Goal: Transaction & Acquisition: Purchase product/service

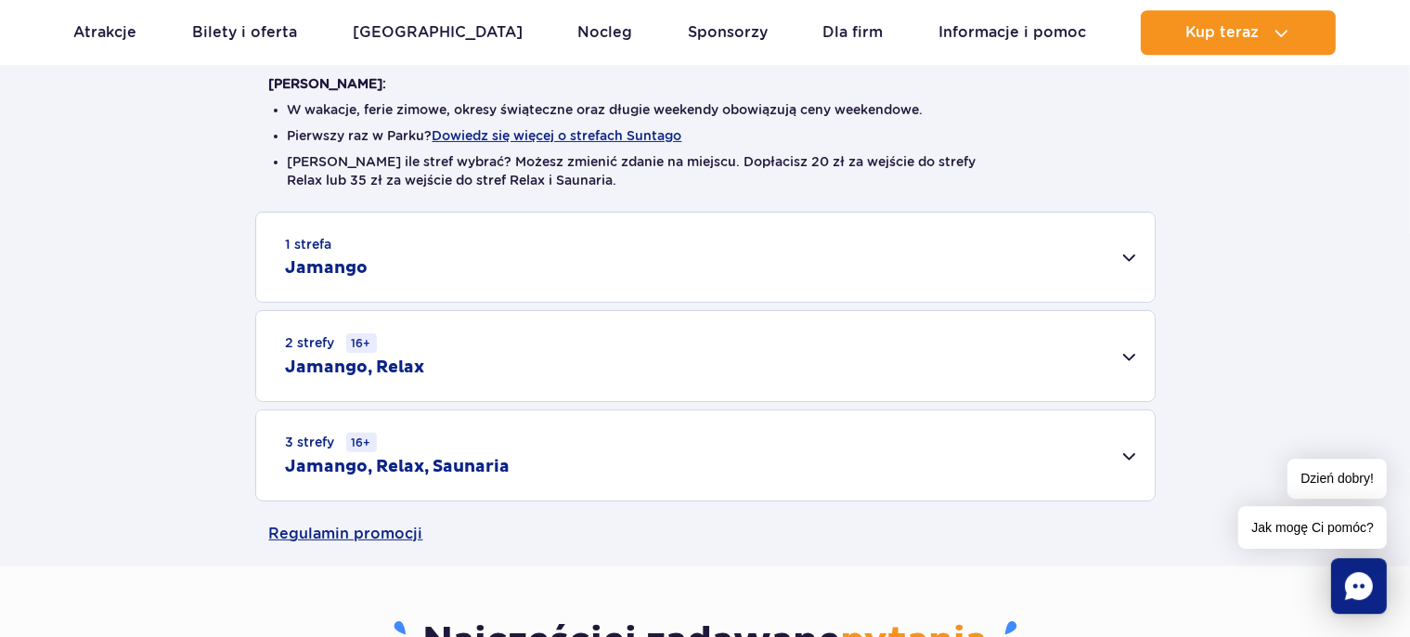
scroll to position [587, 0]
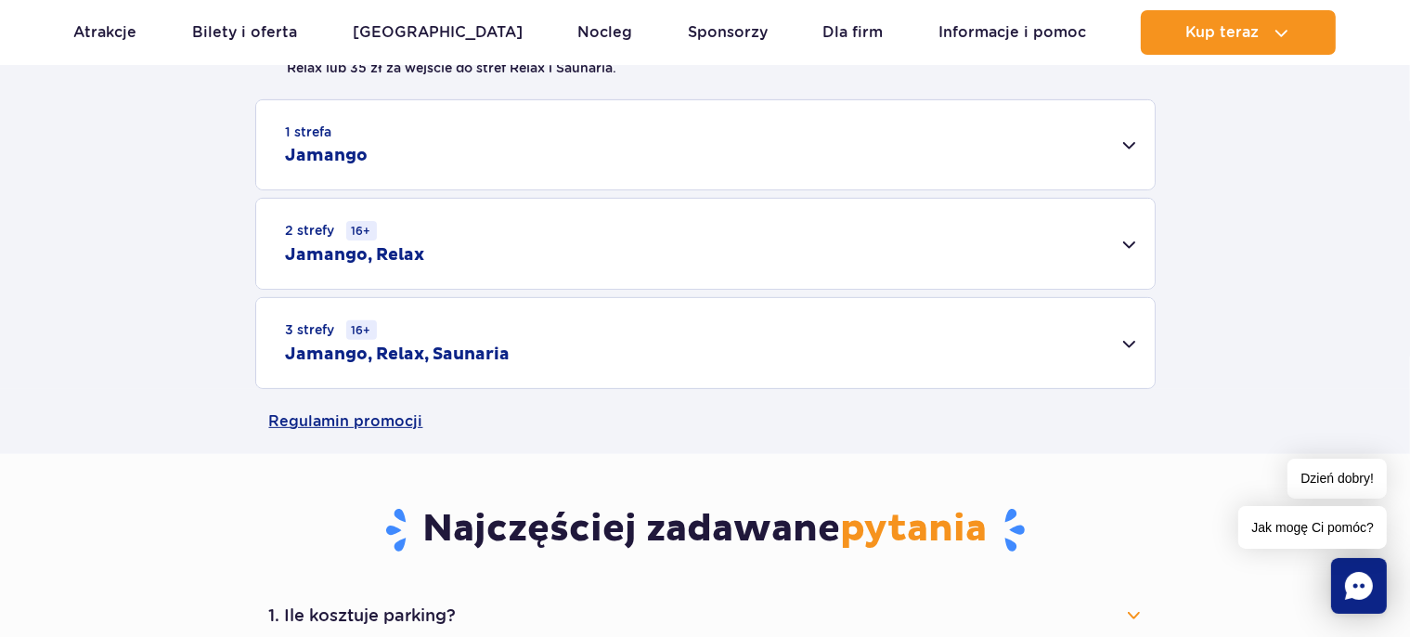
click at [1142, 141] on div "1 strefa Jamango" at bounding box center [705, 144] width 898 height 89
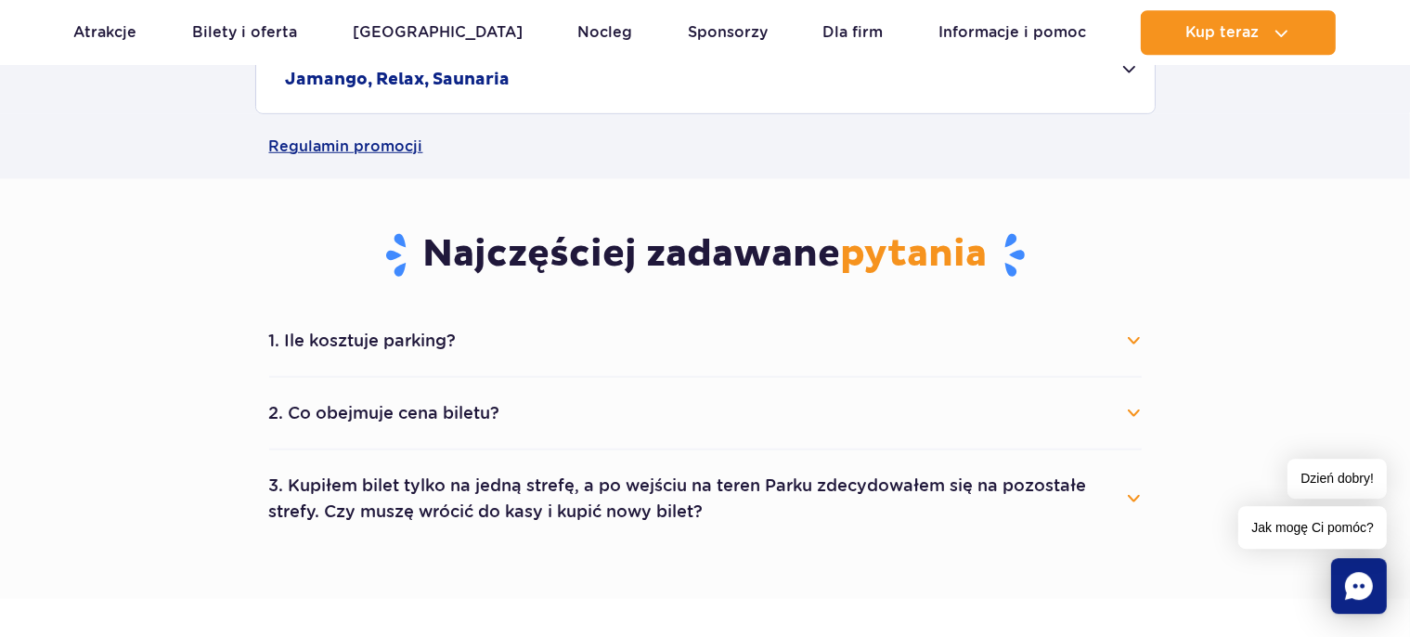
scroll to position [1568, 0]
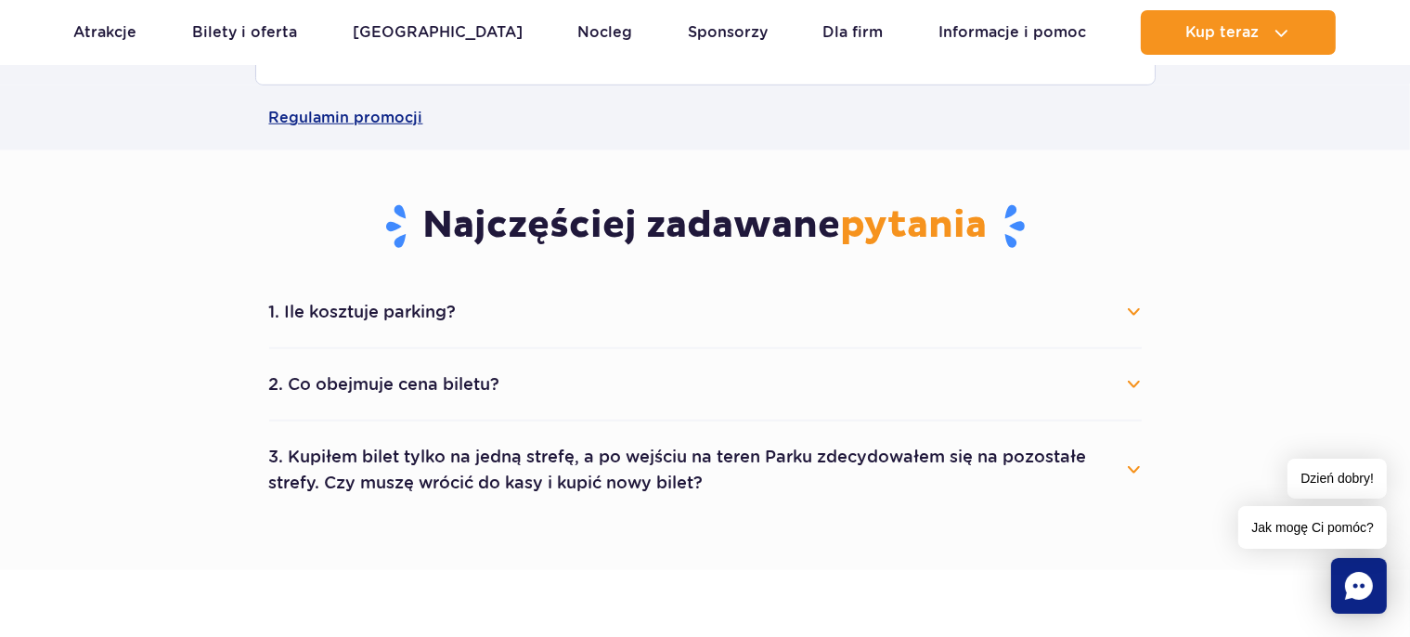
click at [1135, 306] on button "1. Ile kosztuje parking?" at bounding box center [705, 311] width 872 height 41
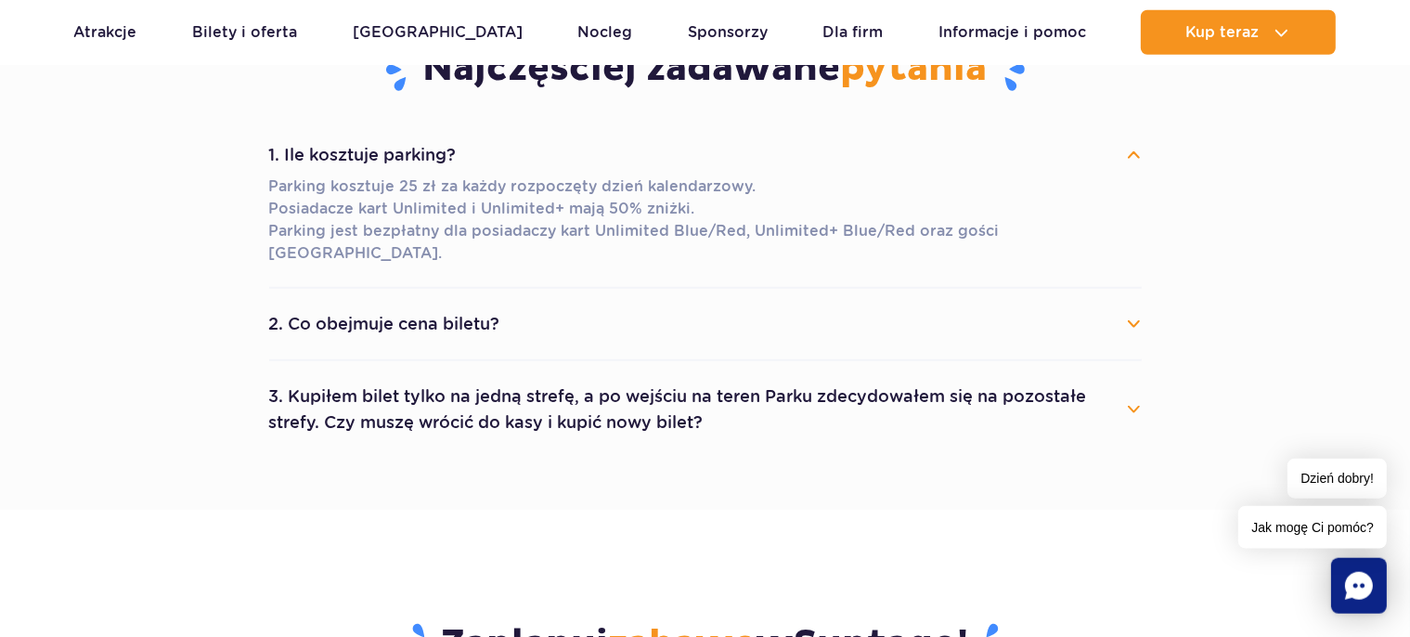
scroll to position [1763, 0]
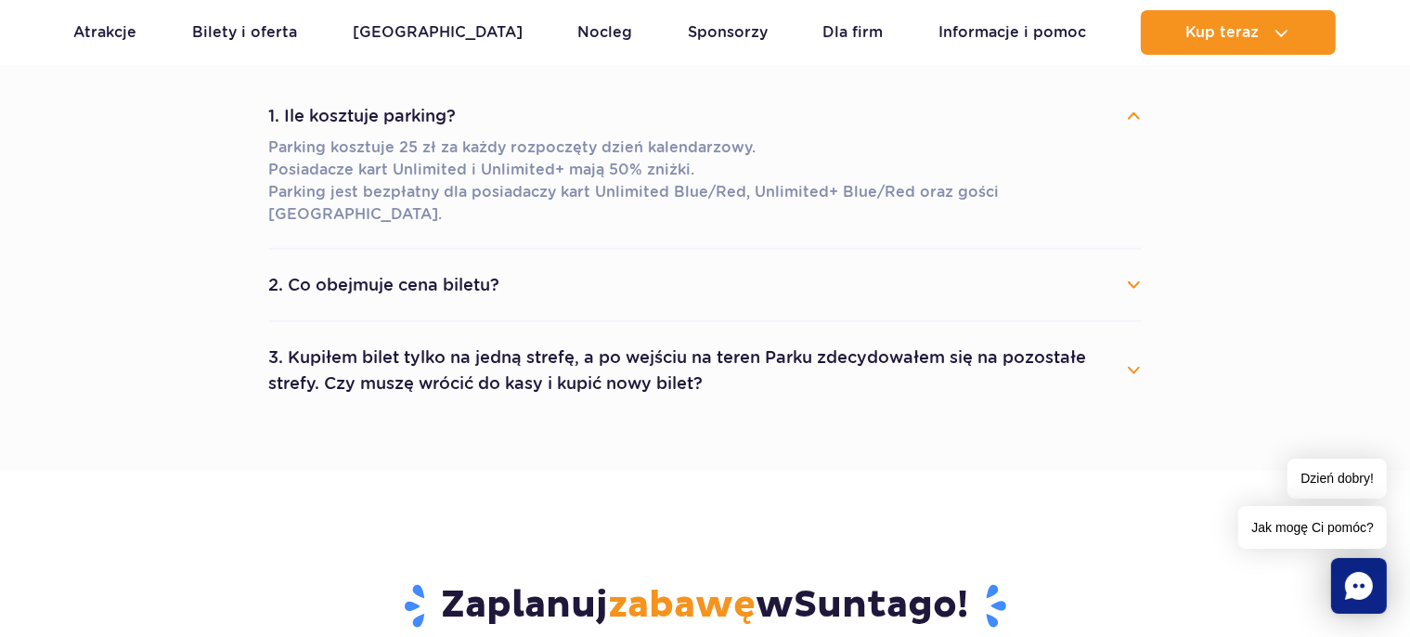
click at [1120, 264] on button "2. Co obejmuje cena biletu?" at bounding box center [705, 284] width 872 height 41
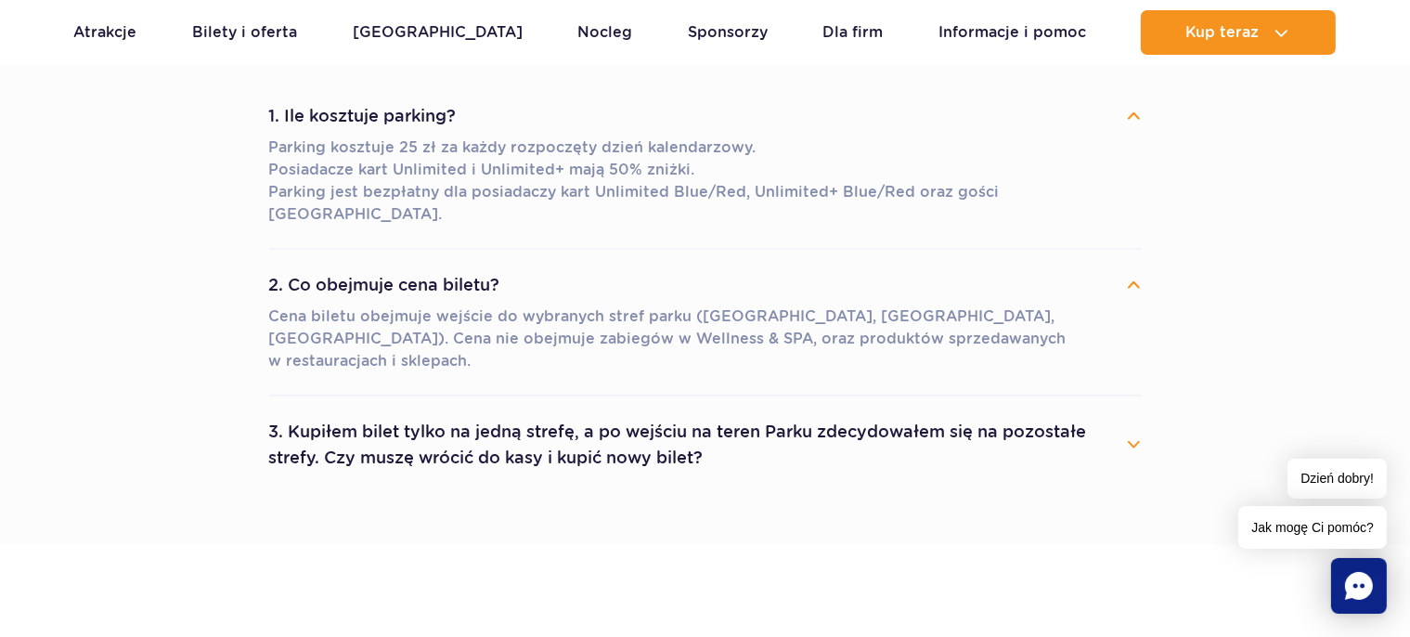
click at [1120, 264] on button "2. Co obejmuje cena biletu?" at bounding box center [705, 284] width 872 height 41
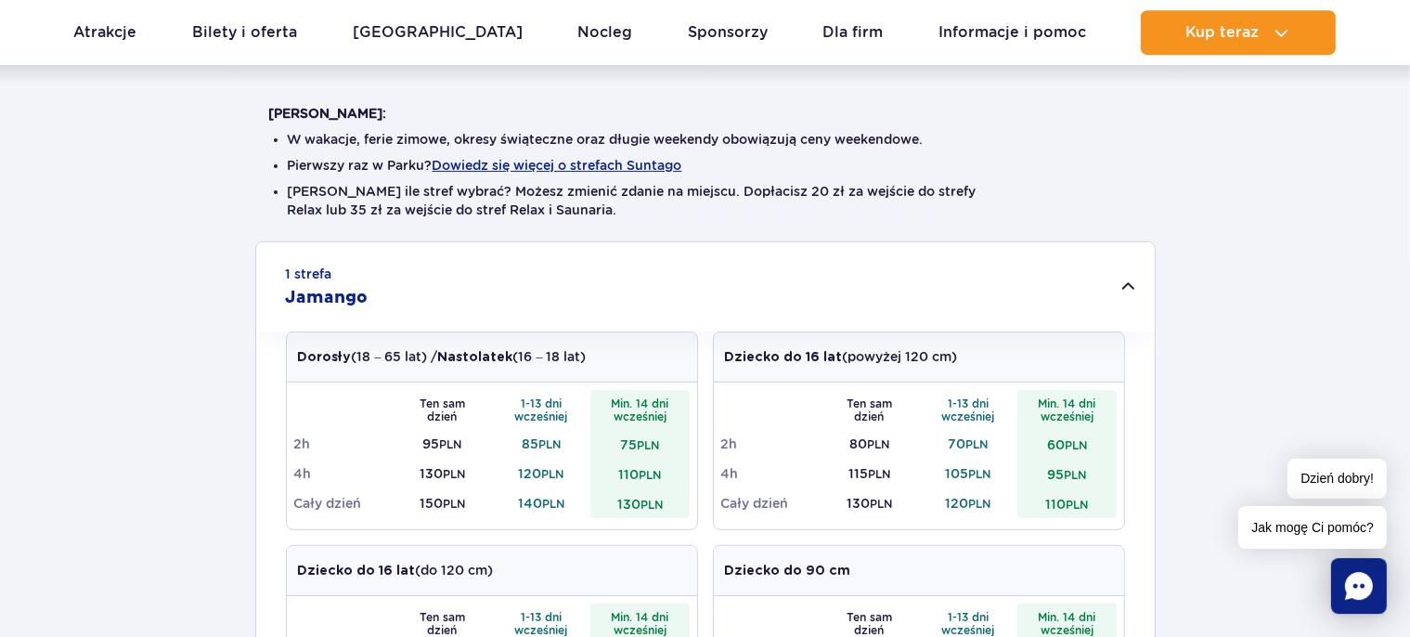
scroll to position [293, 0]
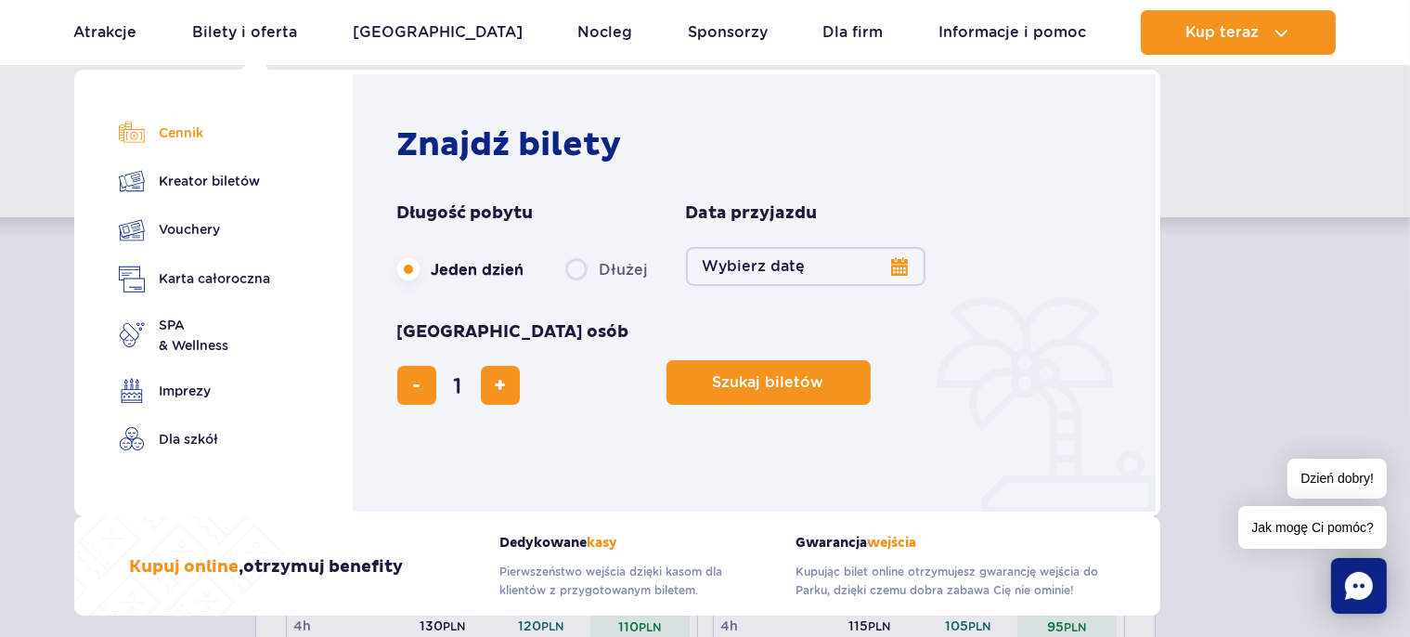
click at [168, 123] on link "Cennik" at bounding box center [195, 133] width 152 height 26
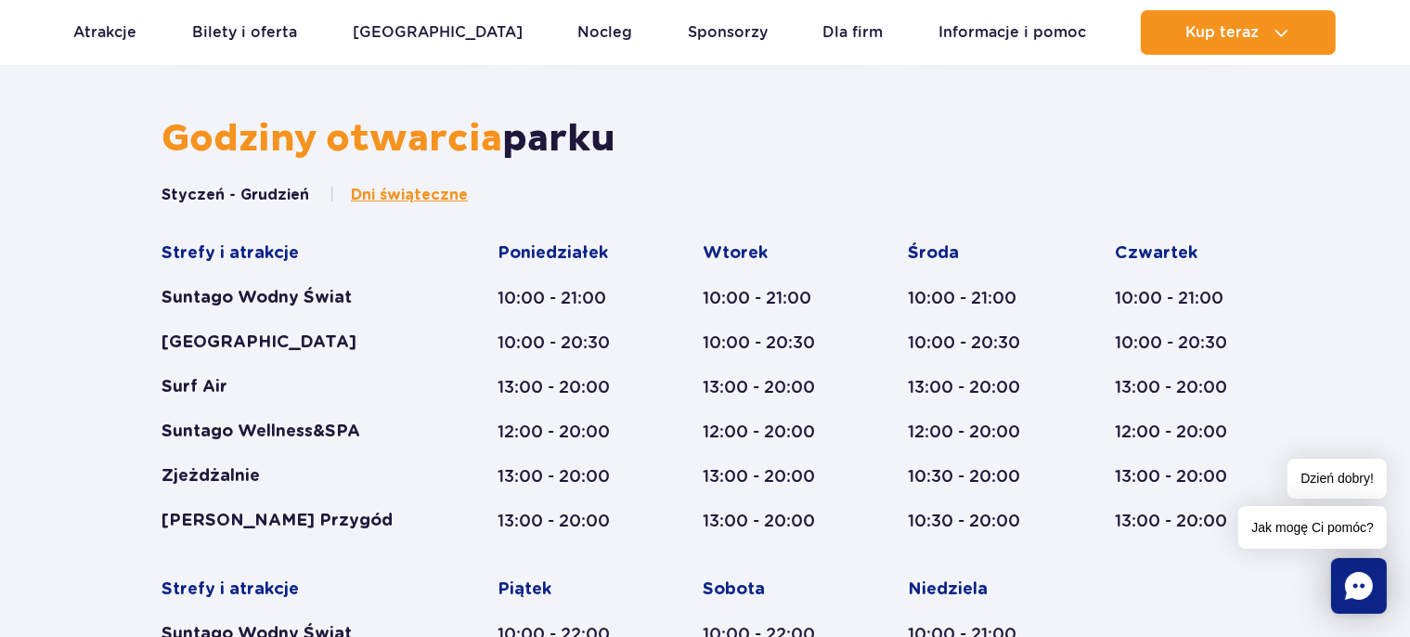
scroll to position [768, 0]
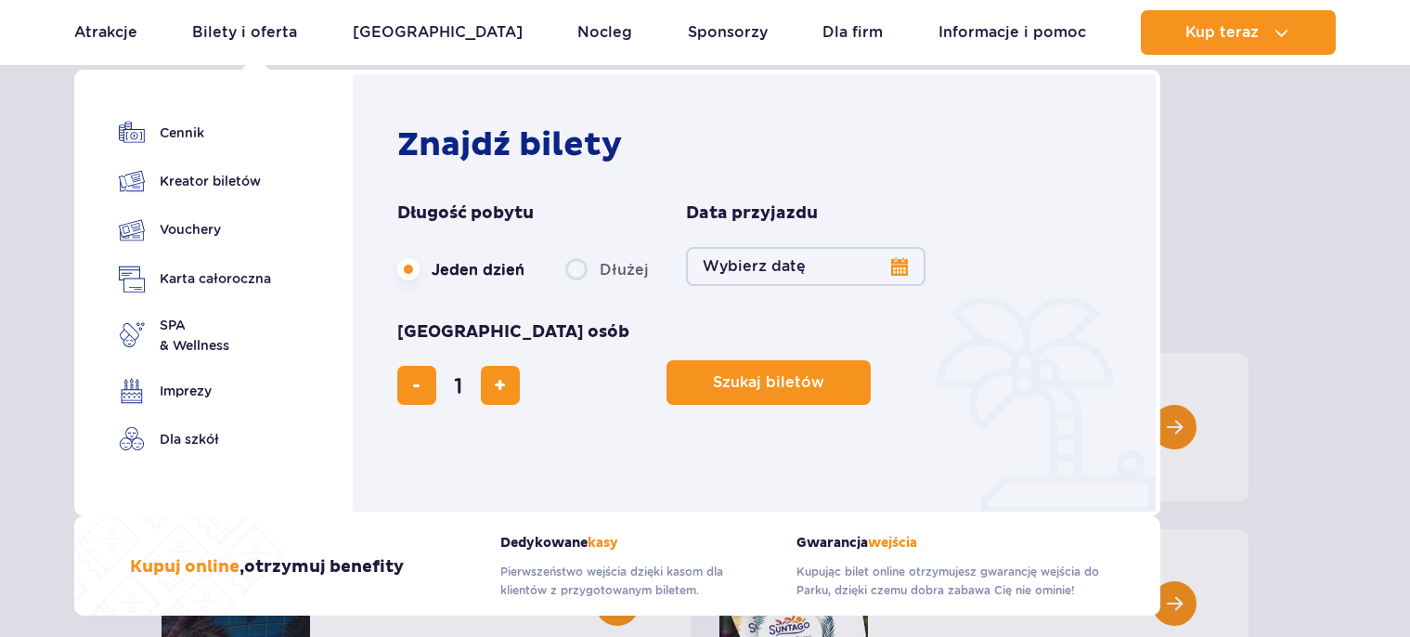
scroll to position [293, 0]
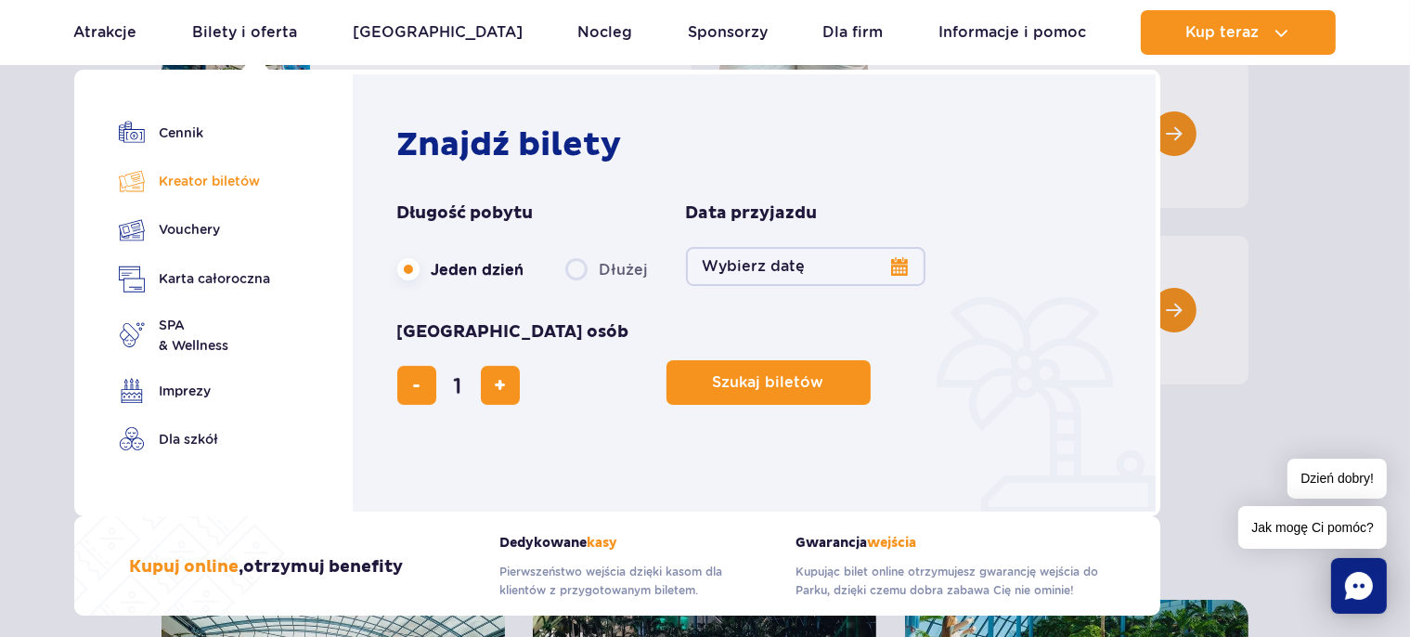
click at [221, 174] on link "Kreator biletów" at bounding box center [195, 181] width 152 height 26
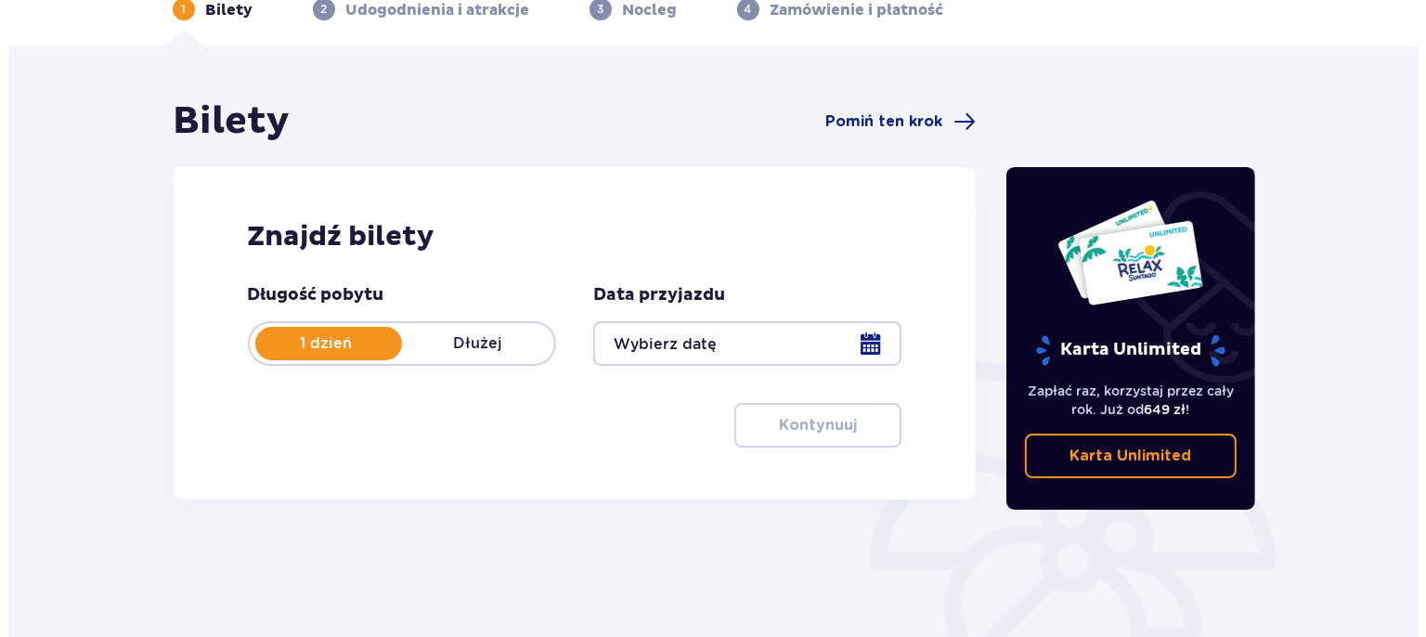
scroll to position [196, 0]
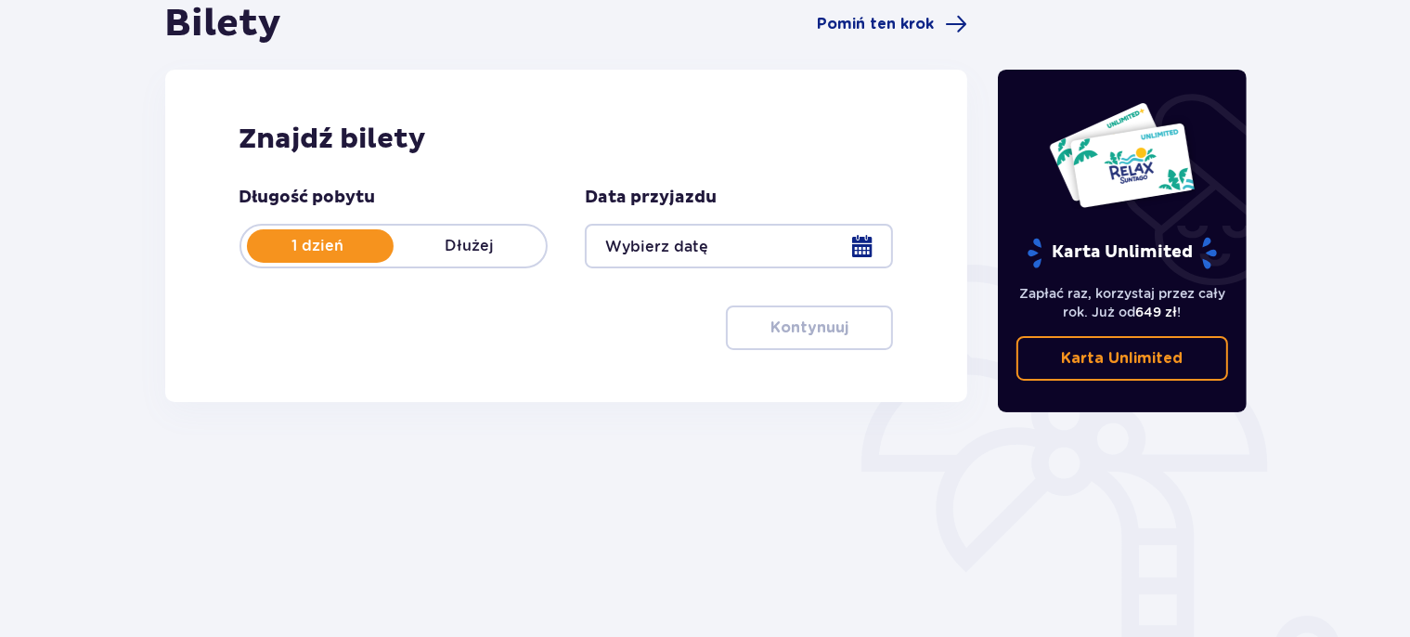
click at [860, 239] on div at bounding box center [739, 246] width 308 height 45
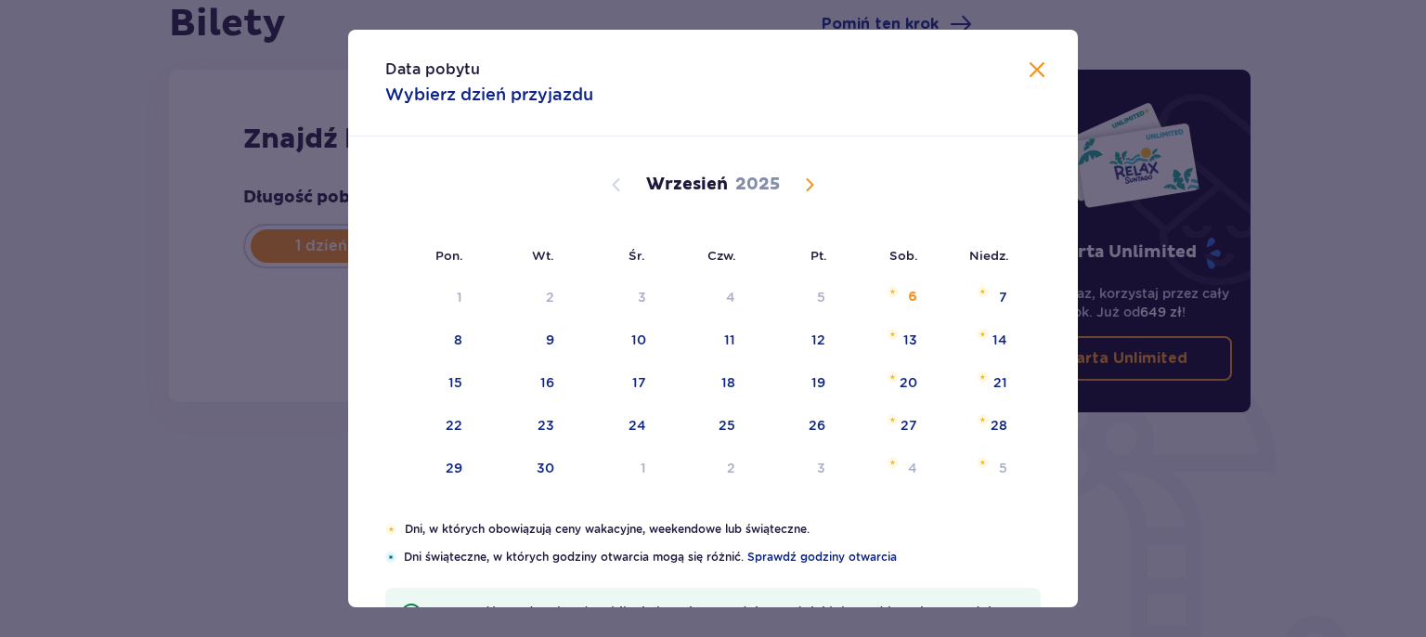
click at [806, 187] on span "Calendar" at bounding box center [809, 185] width 22 height 22
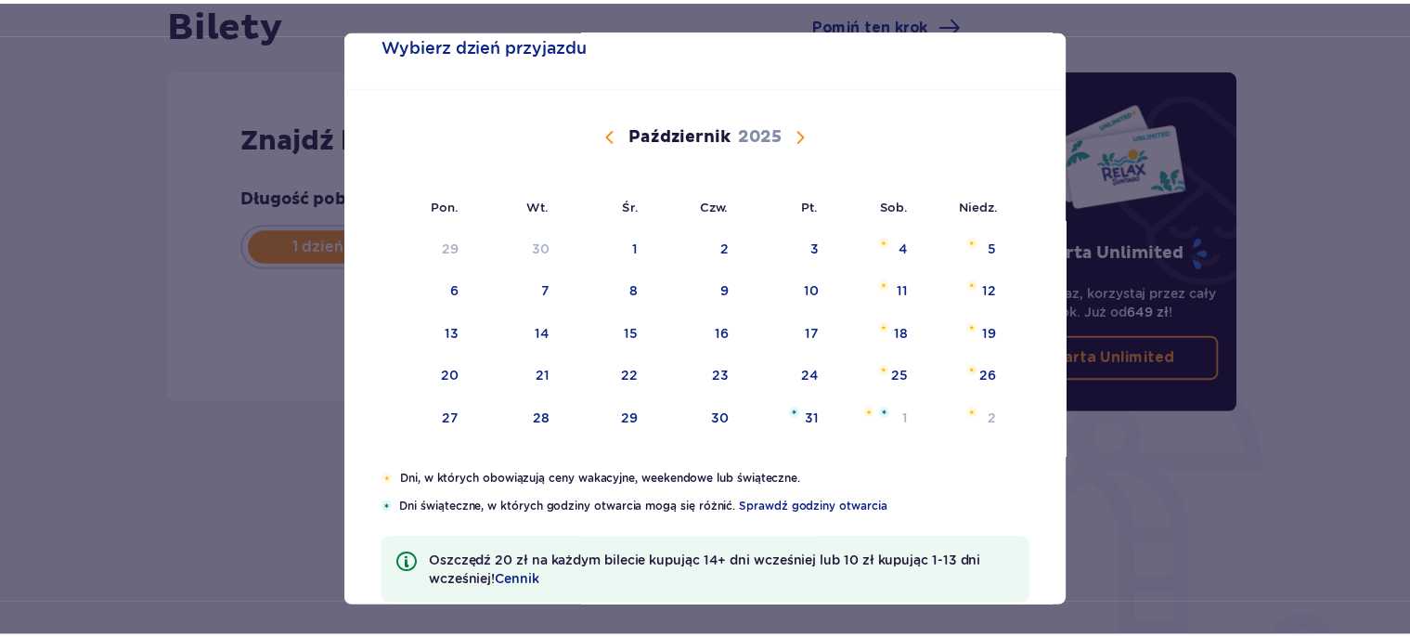
scroll to position [84, 0]
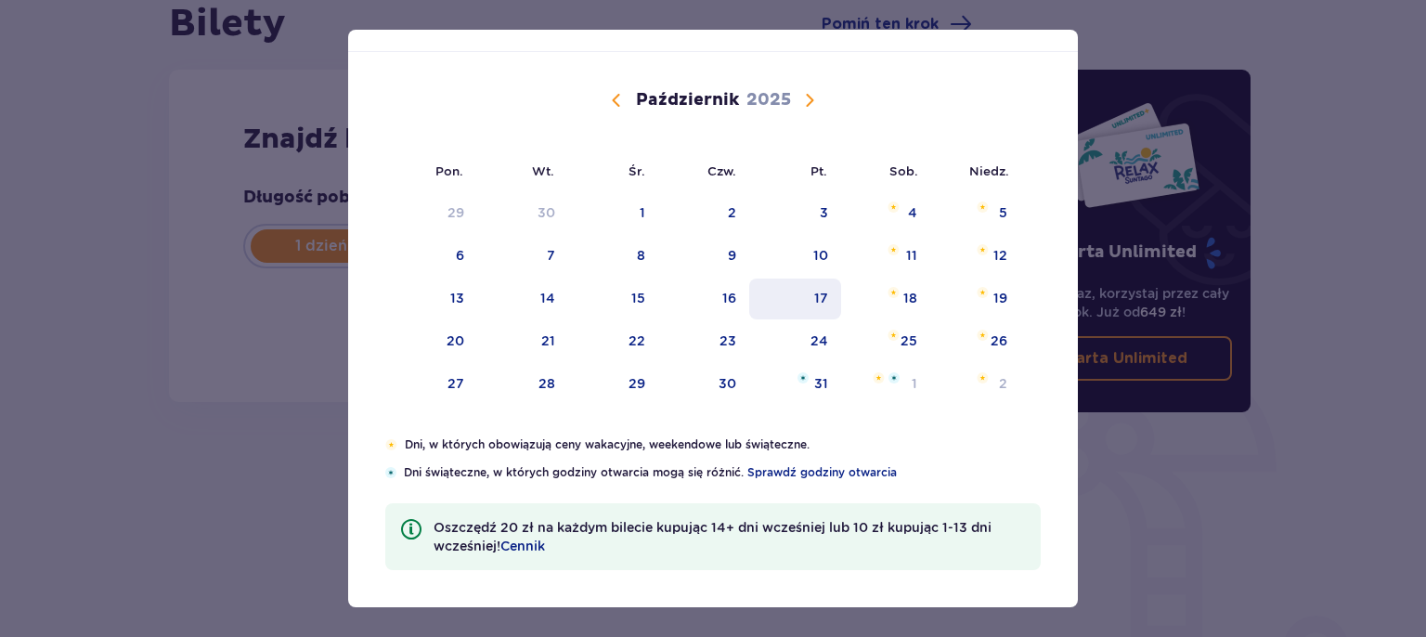
drag, startPoint x: 848, startPoint y: 238, endPoint x: 816, endPoint y: 297, distance: 67.7
click at [814, 245] on div "10" at bounding box center [795, 256] width 92 height 41
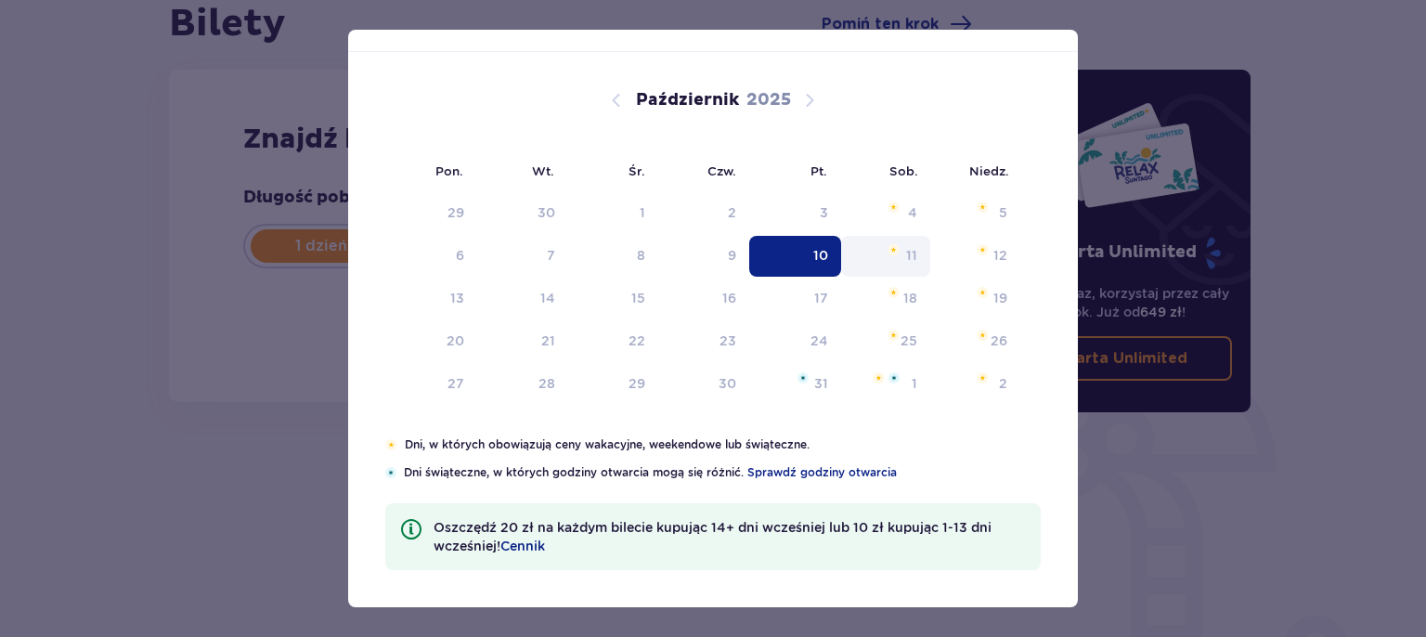
type input "10.10.25"
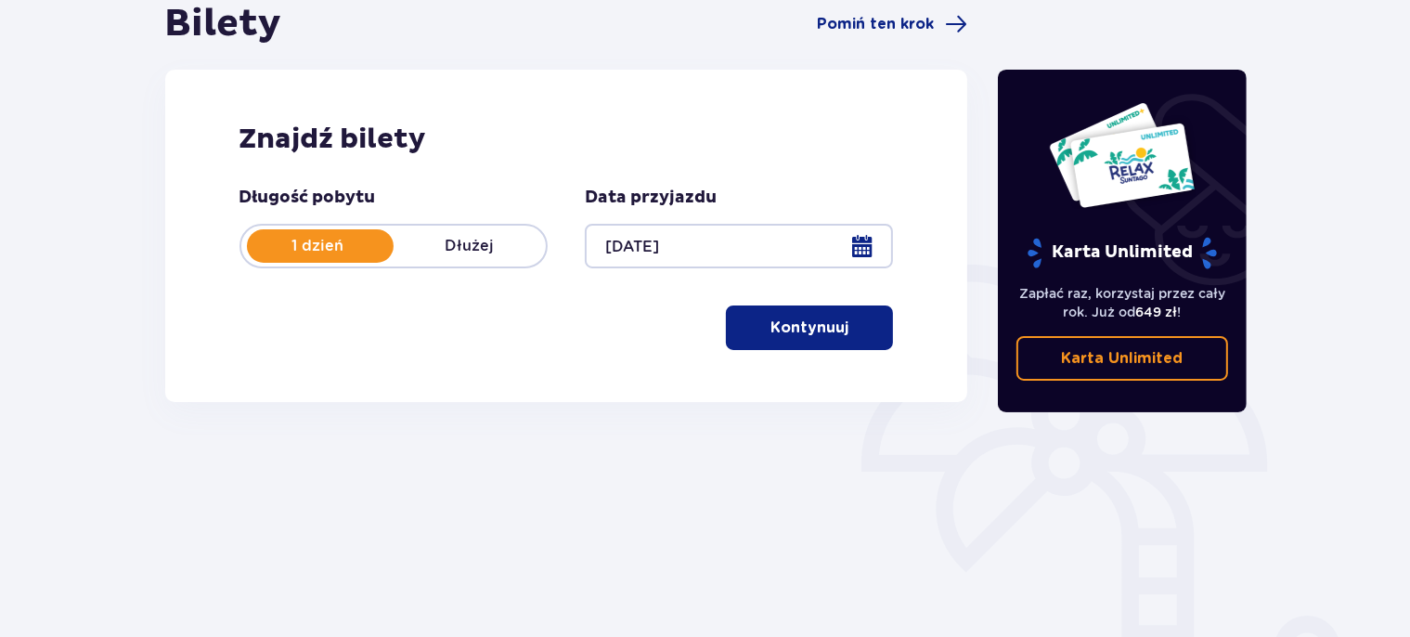
click at [818, 317] on p "Kontynuuj" at bounding box center [809, 327] width 78 height 20
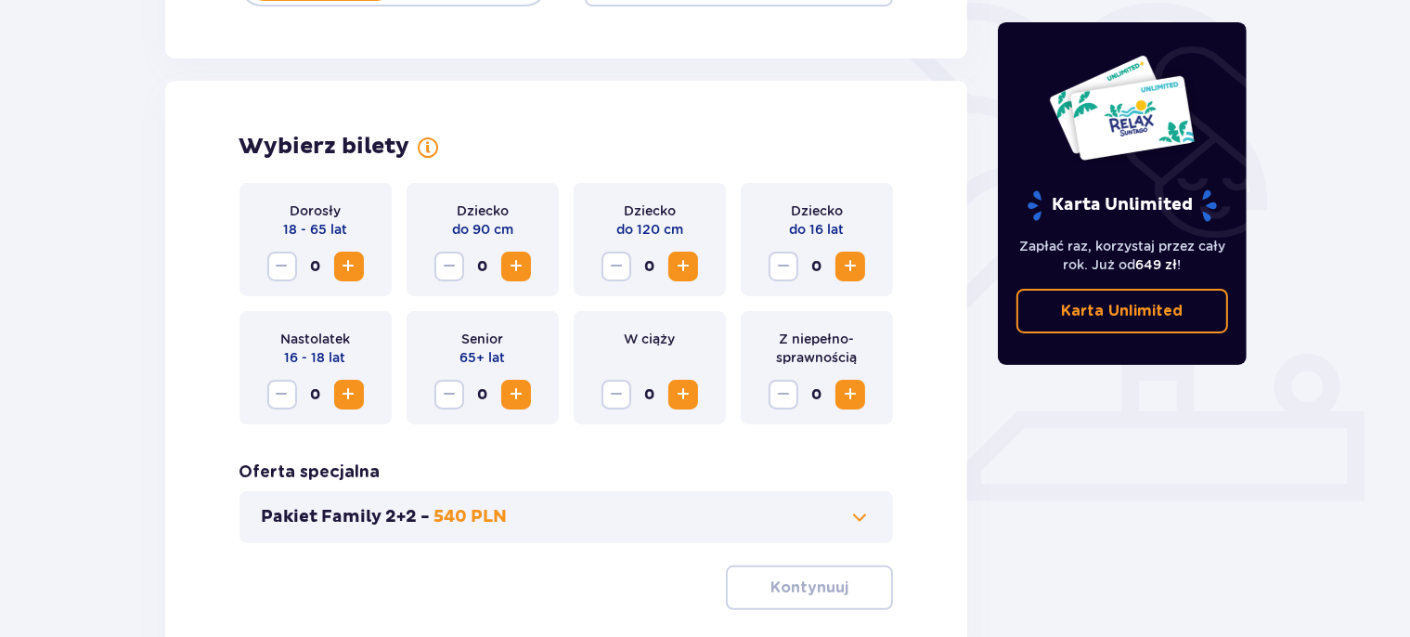
scroll to position [516, 0]
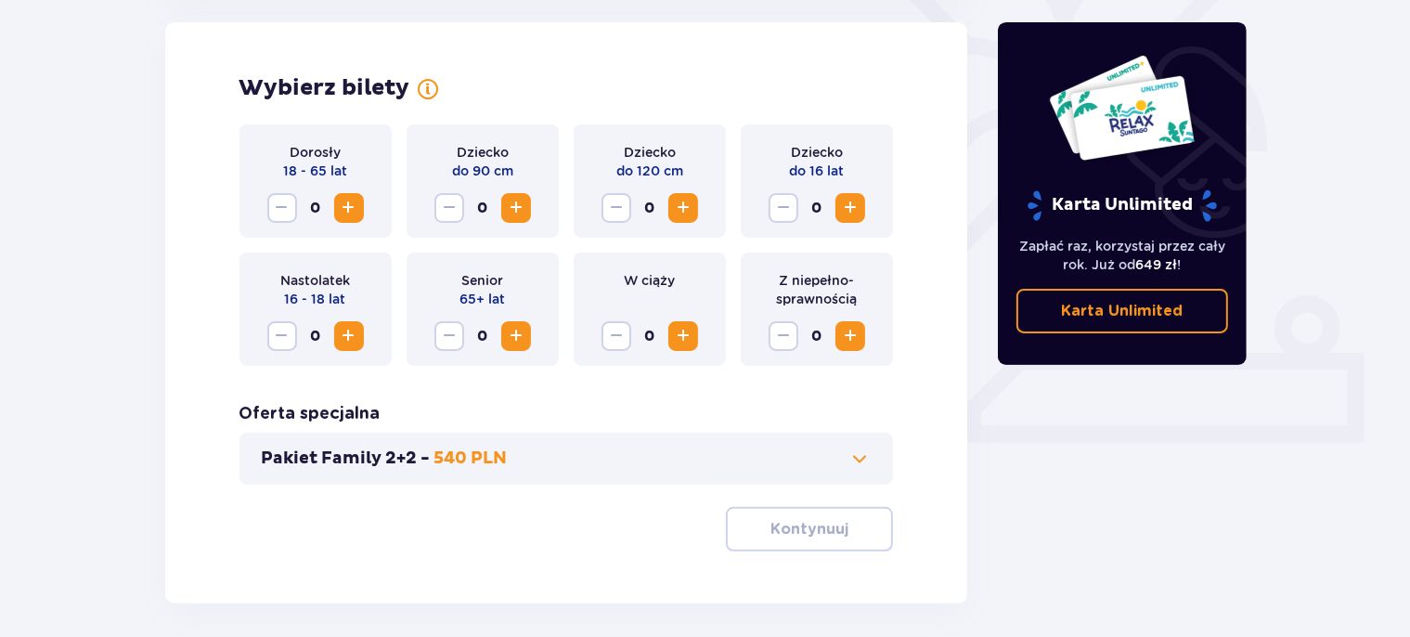
click at [347, 203] on span "Increase" at bounding box center [349, 208] width 22 height 22
click at [851, 209] on span "Increase" at bounding box center [850, 208] width 22 height 22
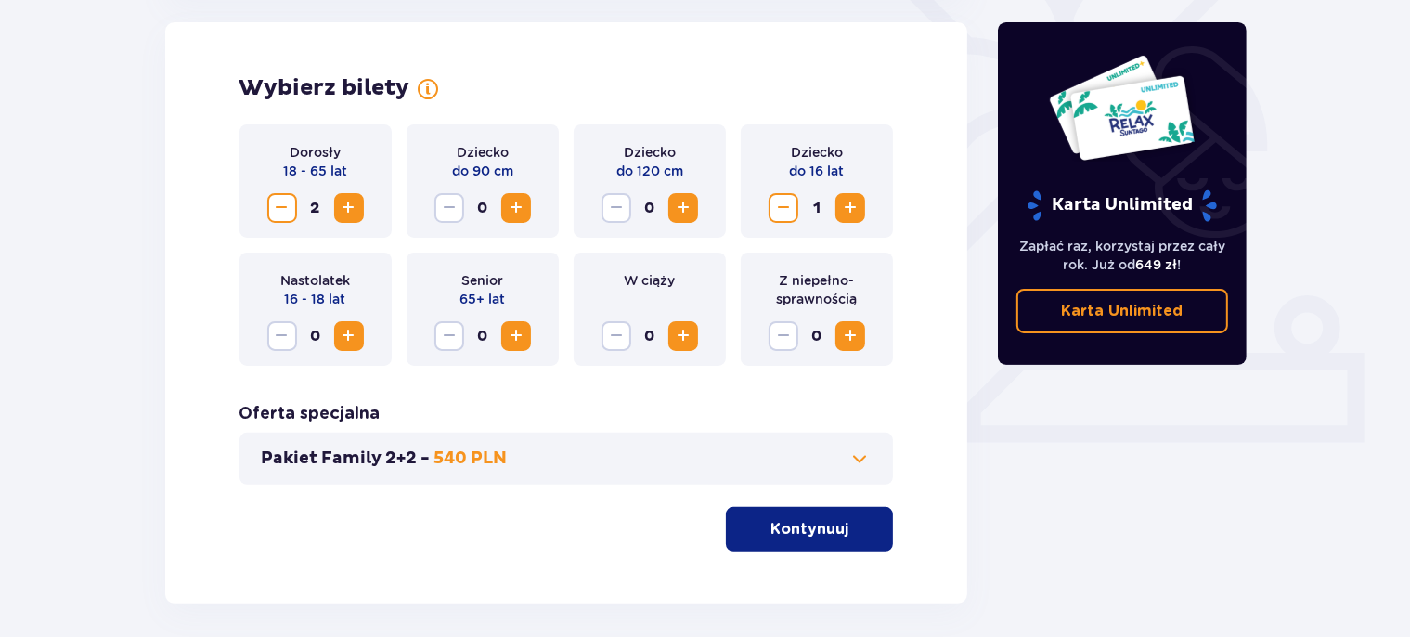
scroll to position [594, 0]
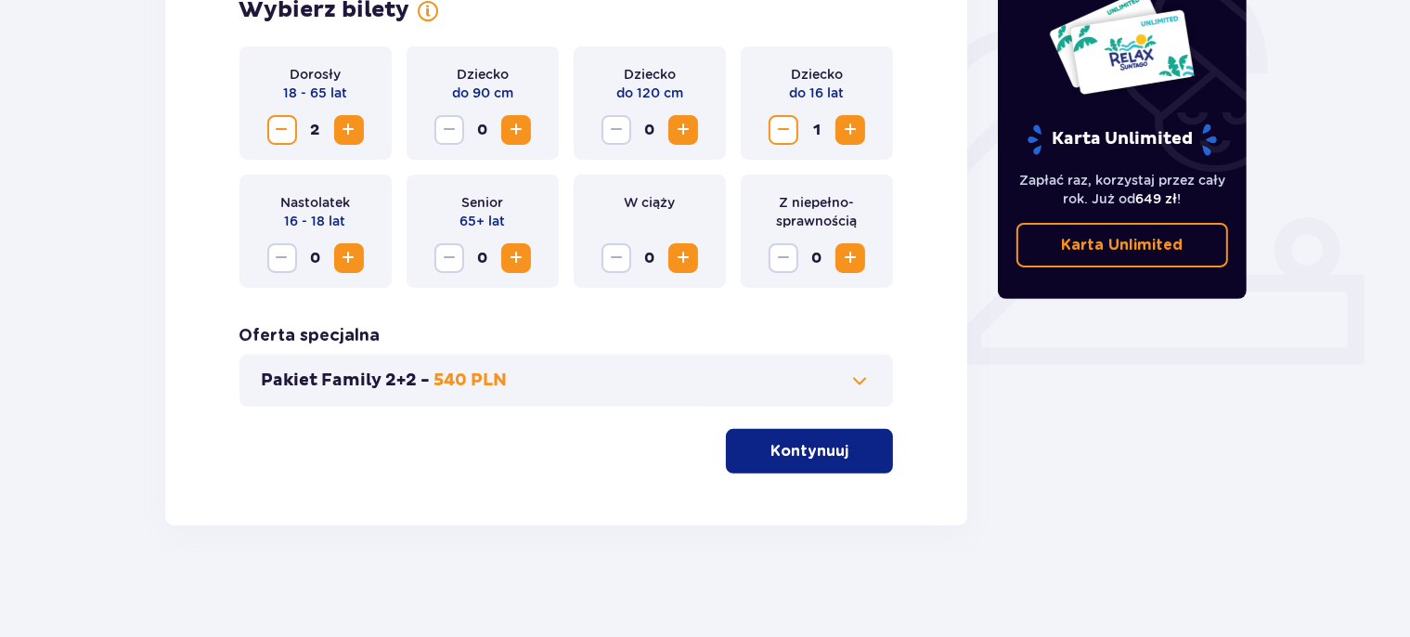
click at [776, 448] on p "Kontynuuj" at bounding box center [809, 451] width 78 height 20
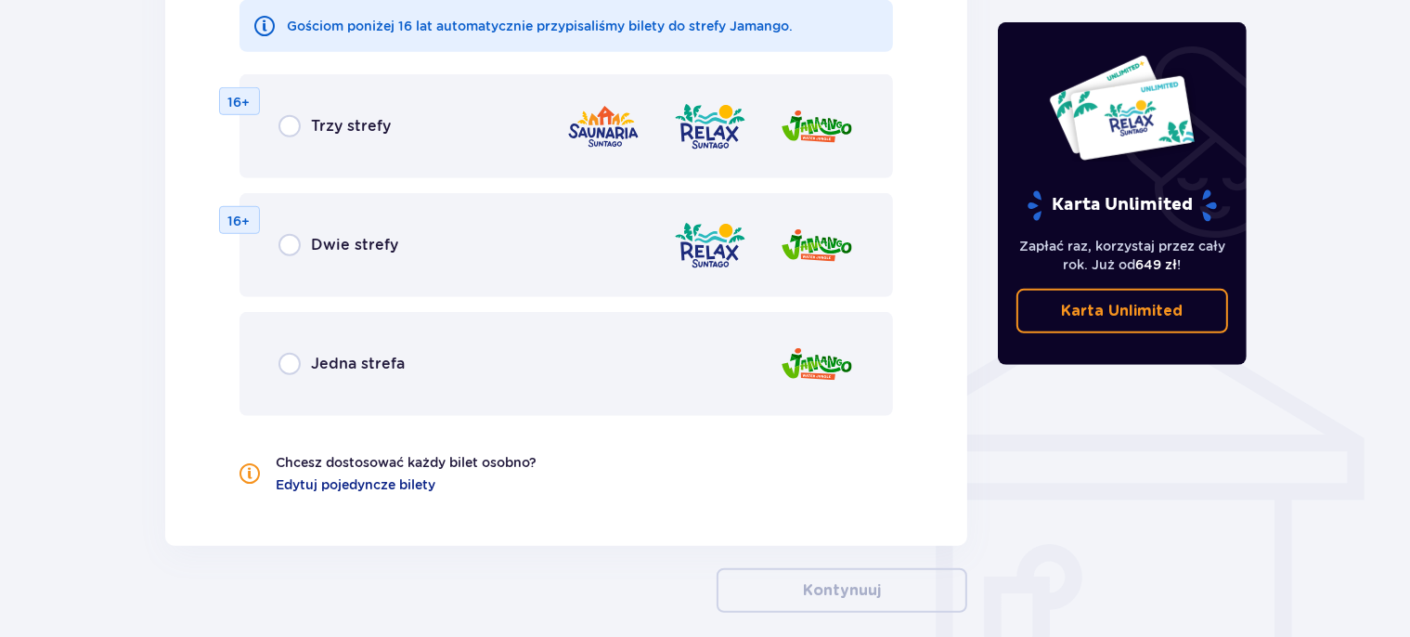
scroll to position [1226, 0]
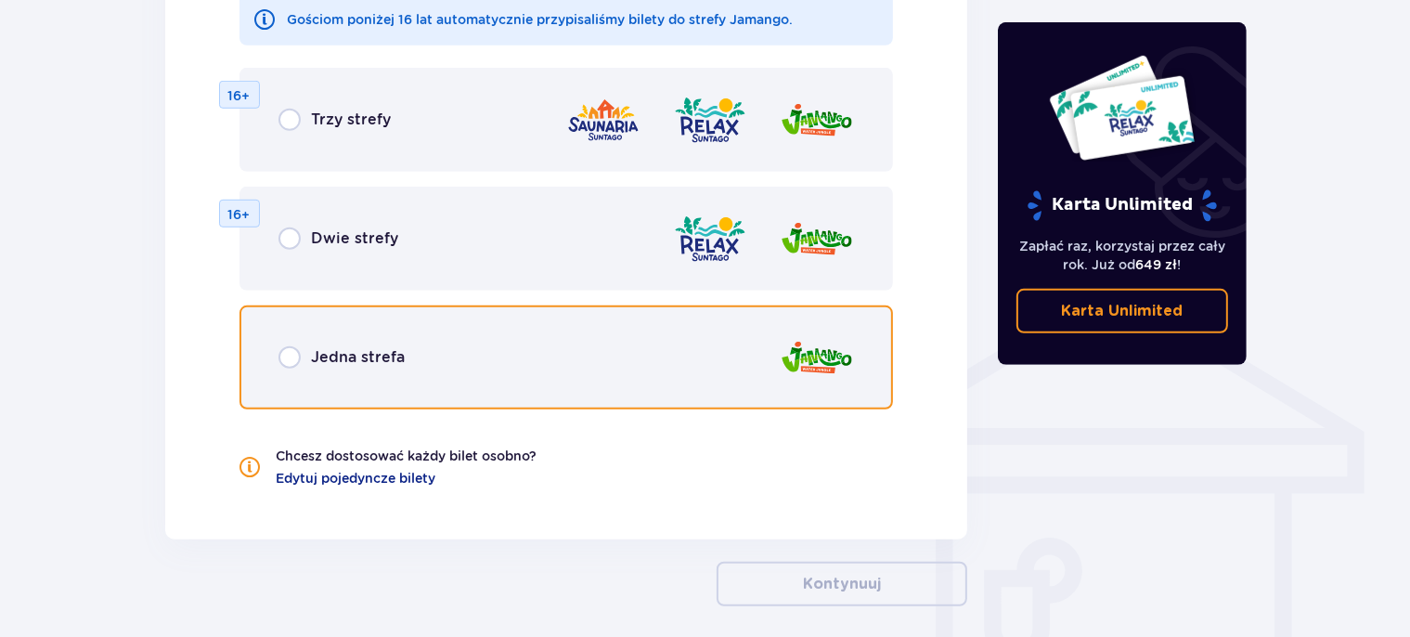
click at [293, 365] on input "radio" at bounding box center [289, 357] width 22 height 22
radio input "true"
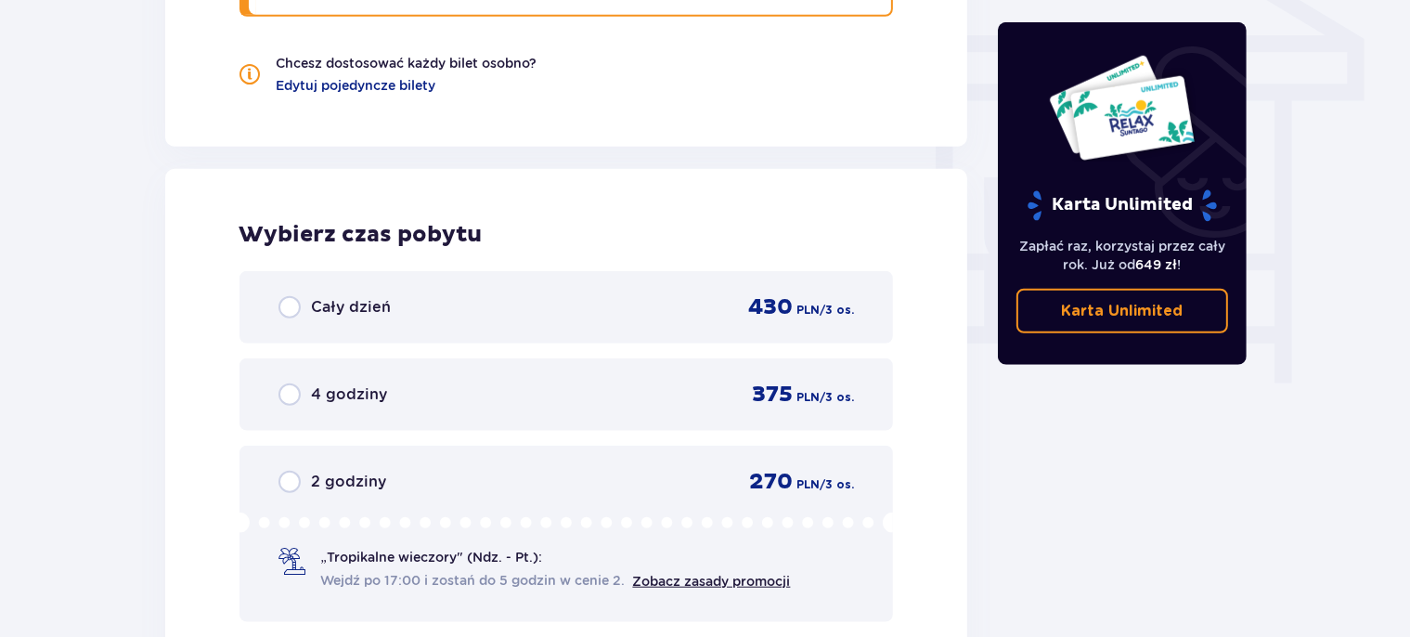
scroll to position [1616, 0]
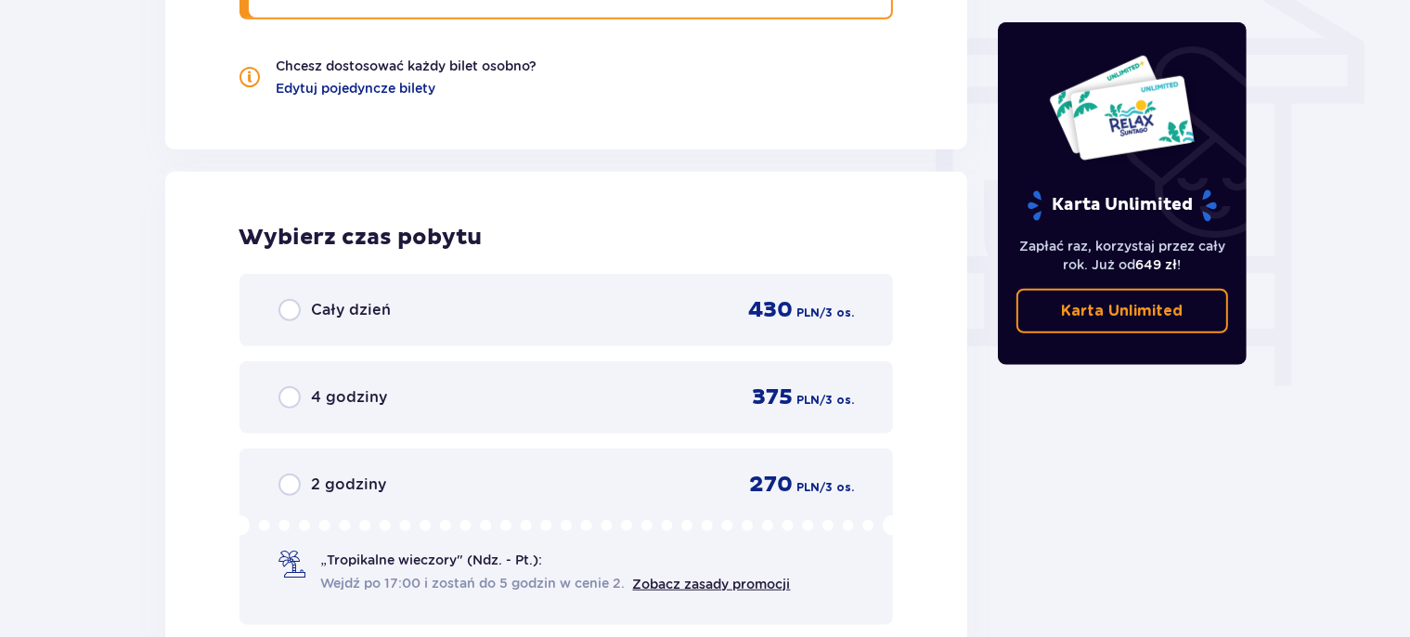
click at [271, 310] on div "Cały dzień 430 PLN / 3 os." at bounding box center [566, 310] width 654 height 72
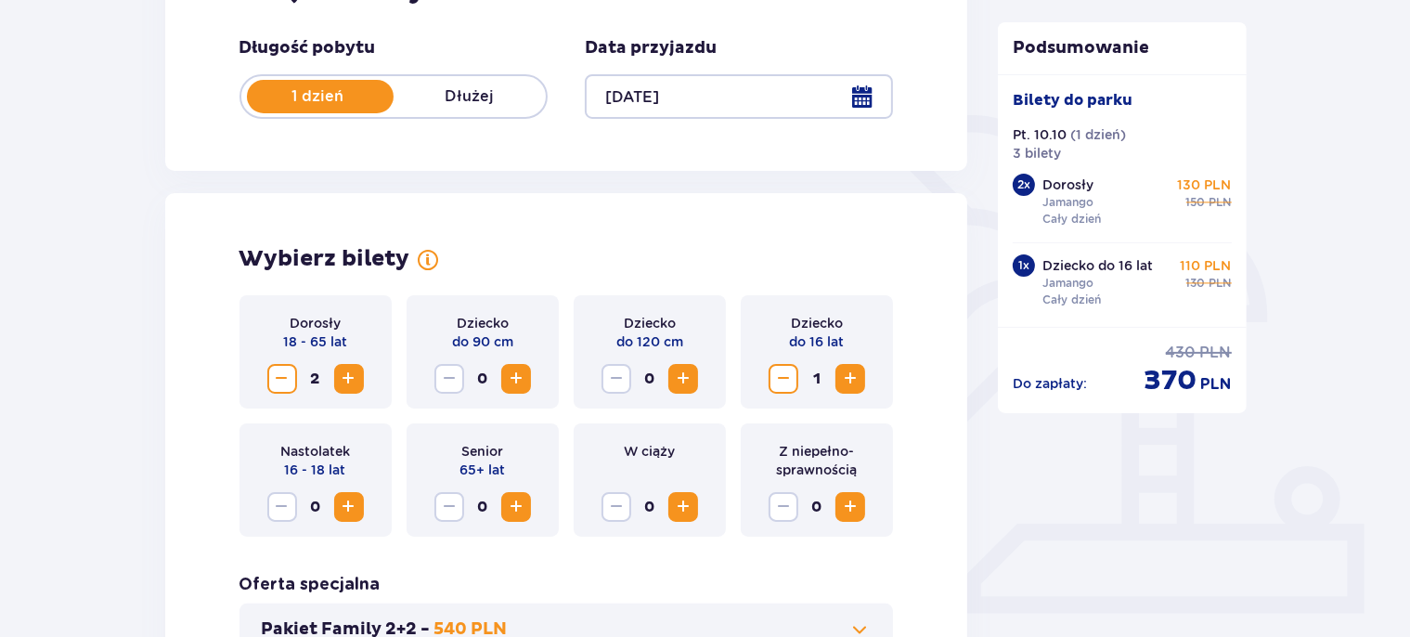
scroll to position [0, 0]
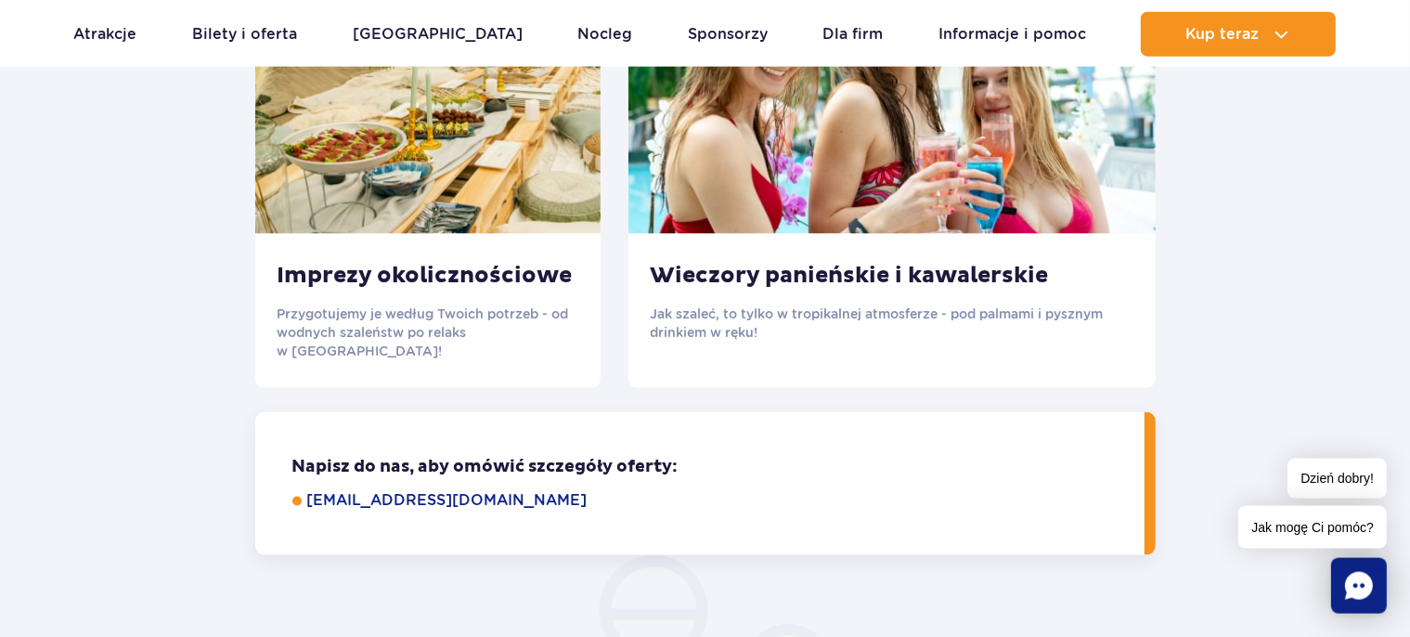
scroll to position [2743, 0]
